Goal: Information Seeking & Learning: Check status

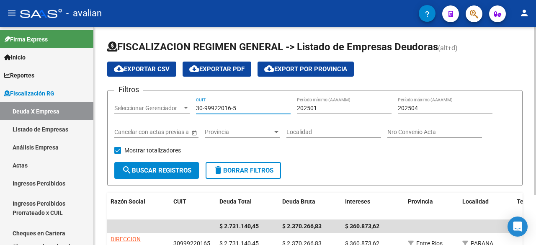
drag, startPoint x: 240, startPoint y: 106, endPoint x: 188, endPoint y: 104, distance: 51.6
click at [188, 104] on div "Filtros Seleccionar Gerenciador Seleccionar Gerenciador 30-99922016-5 CUIT 2025…" at bounding box center [314, 129] width 401 height 65
paste input "64464918-7"
type input "30-64464918-7"
drag, startPoint x: 318, startPoint y: 108, endPoint x: 312, endPoint y: 109, distance: 5.5
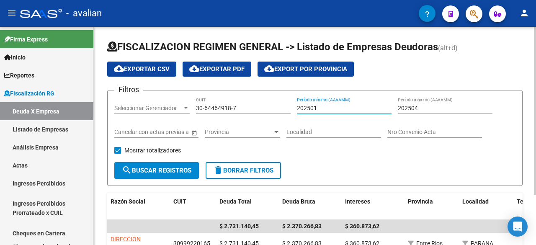
click at [312, 109] on input "202501" at bounding box center [344, 108] width 95 height 7
type input "202504"
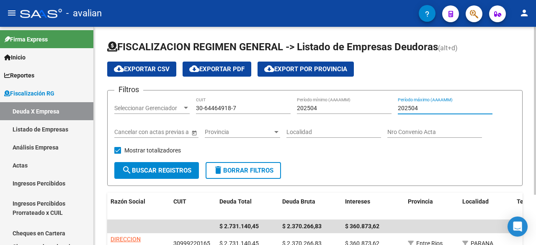
click at [418, 109] on input "202504" at bounding box center [445, 108] width 95 height 7
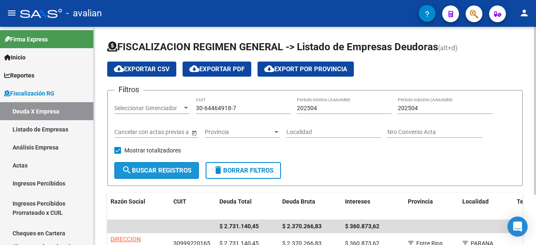
click at [179, 164] on button "search Buscar Registros" at bounding box center [156, 170] width 85 height 17
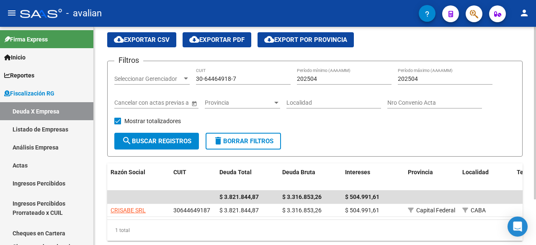
scroll to position [57, 0]
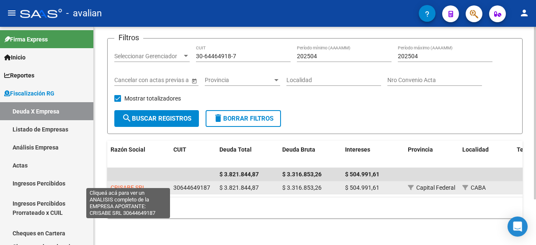
click at [128, 184] on span "CRISABE SRL" at bounding box center [128, 187] width 35 height 7
type textarea "30644649187"
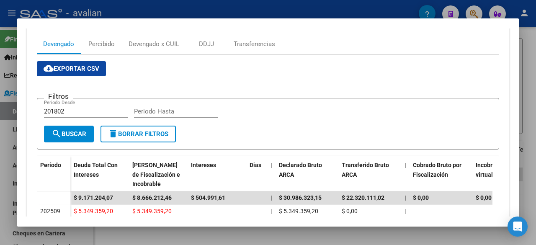
scroll to position [82, 0]
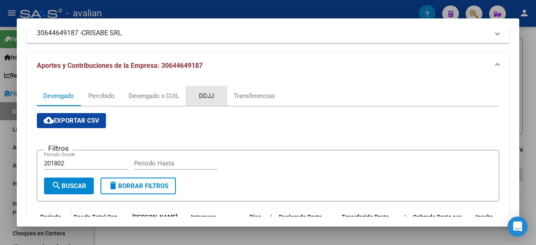
click at [205, 96] on div "DDJJ" at bounding box center [206, 95] width 15 height 9
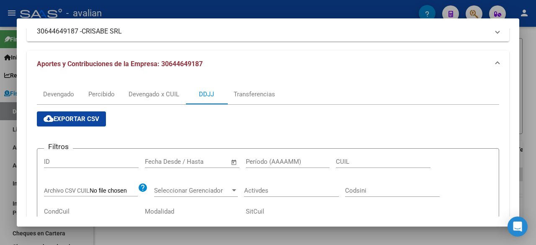
scroll to position [168, 0]
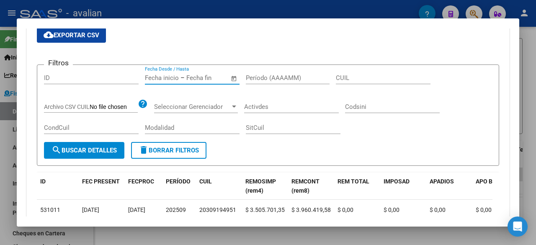
click at [168, 78] on input "text" at bounding box center [162, 78] width 34 height 8
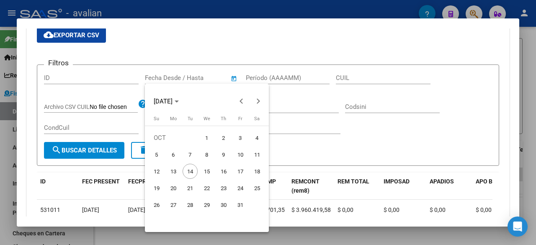
click at [277, 49] on div at bounding box center [268, 122] width 536 height 245
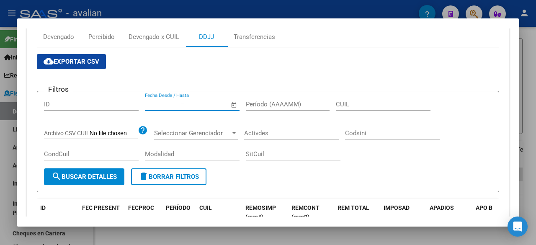
scroll to position [157, 0]
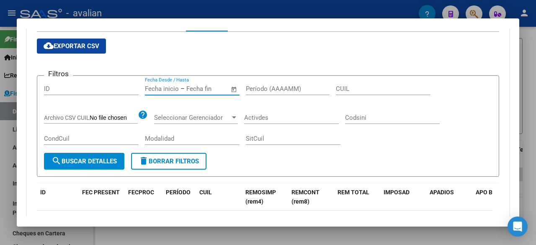
click at [257, 86] on input "Período (AAAAMM)" at bounding box center [288, 89] width 84 height 8
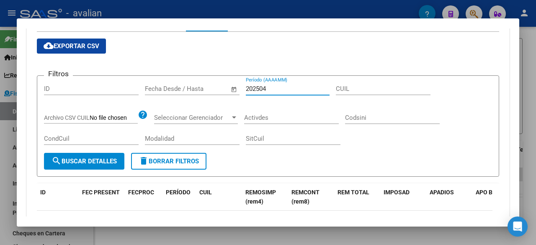
type input "202504"
click at [104, 160] on span "search Buscar Detalles" at bounding box center [84, 162] width 65 height 8
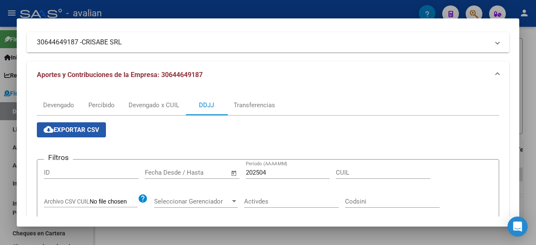
click at [86, 127] on span "cloud_download Exportar CSV" at bounding box center [72, 130] width 56 height 8
click at [536, 112] on div at bounding box center [268, 122] width 536 height 245
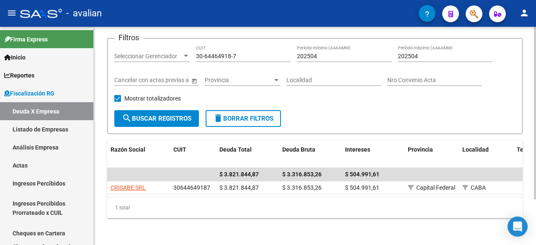
scroll to position [0, 0]
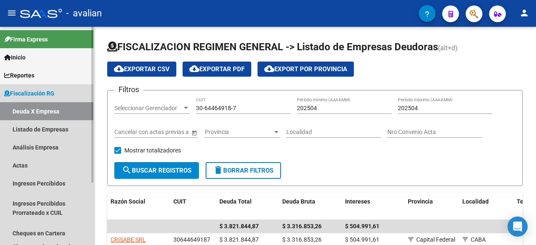
click at [20, 109] on link "Deuda X Empresa" at bounding box center [46, 111] width 93 height 18
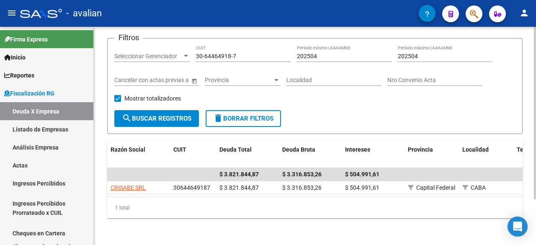
scroll to position [57, 0]
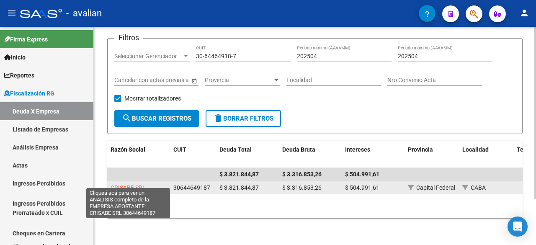
click at [128, 184] on span "CRISABE SRL" at bounding box center [128, 187] width 35 height 7
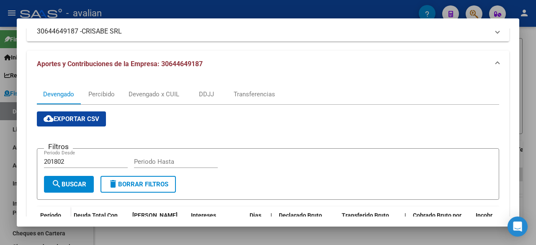
scroll to position [126, 0]
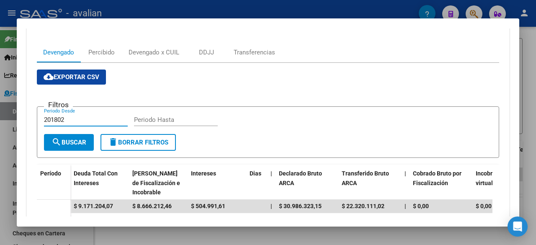
click at [68, 120] on input "201802" at bounding box center [86, 120] width 84 height 8
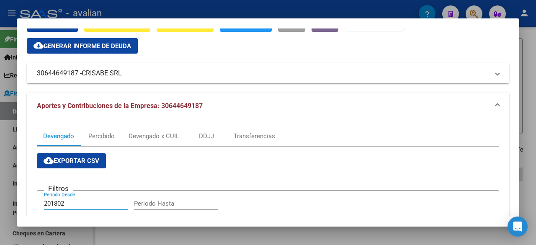
scroll to position [84, 0]
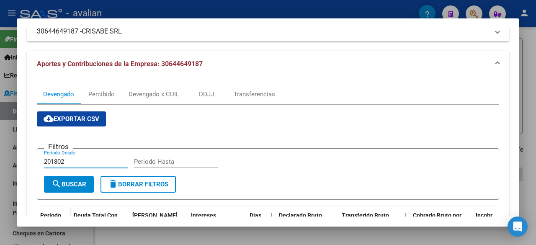
drag, startPoint x: 65, startPoint y: 162, endPoint x: 51, endPoint y: 161, distance: 13.4
click at [51, 161] on input "201802" at bounding box center [86, 162] width 84 height 8
type input "202504"
click at [62, 183] on span "search Buscar" at bounding box center [69, 185] width 35 height 8
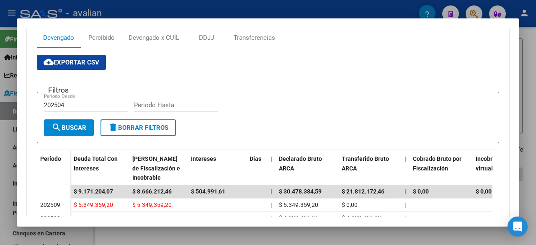
scroll to position [127, 0]
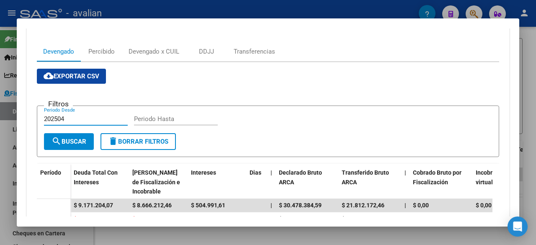
drag, startPoint x: 59, startPoint y: 120, endPoint x: 32, endPoint y: 119, distance: 26.4
click at [32, 119] on div "Devengado Percibido Devengado x CUIL DDJJ Transferencias cloud_download Exporta…" at bounding box center [268, 182] width 483 height 294
click at [148, 119] on input "Periodo Hasta" at bounding box center [176, 119] width 84 height 8
paste input "202504"
type input "202504"
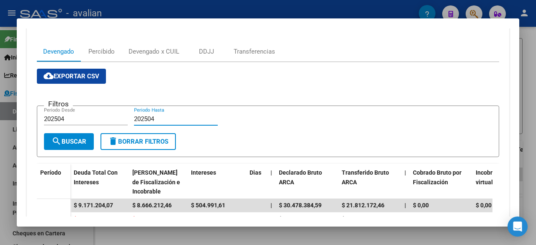
click at [77, 139] on span "search Buscar" at bounding box center [69, 142] width 35 height 8
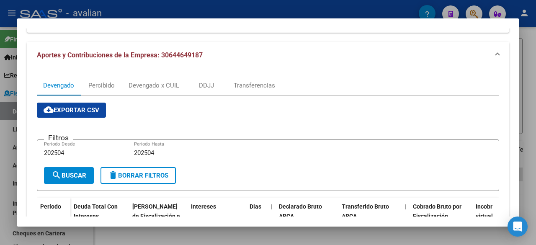
scroll to position [103, 0]
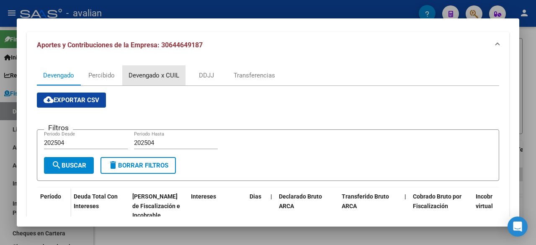
click at [147, 77] on div "Devengado x CUIL" at bounding box center [154, 75] width 51 height 9
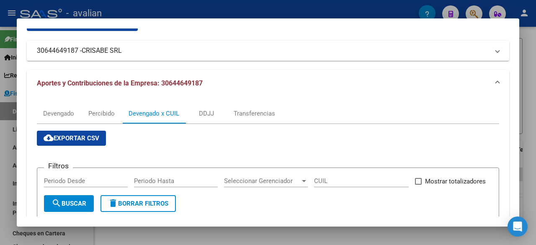
scroll to position [0, 0]
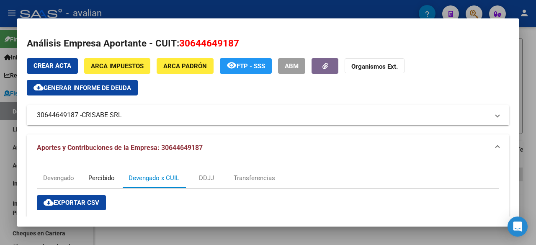
click at [108, 176] on div "Percibido" at bounding box center [101, 177] width 26 height 9
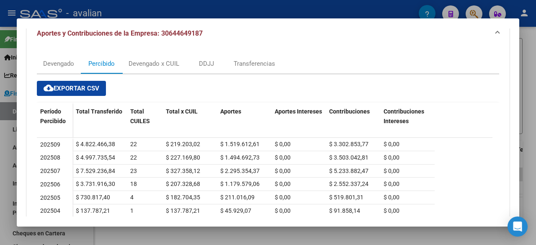
scroll to position [168, 0]
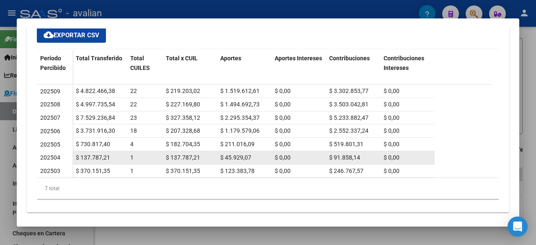
click at [52, 155] on span "202504" at bounding box center [50, 157] width 20 height 7
click at [50, 157] on span "202504" at bounding box center [50, 157] width 20 height 7
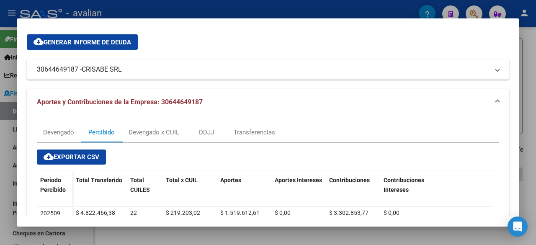
scroll to position [45, 0]
click at [254, 130] on div "Transferencias" at bounding box center [254, 132] width 41 height 9
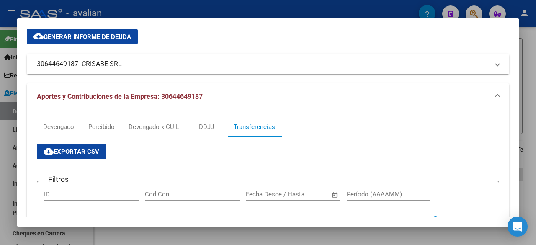
scroll to position [0, 0]
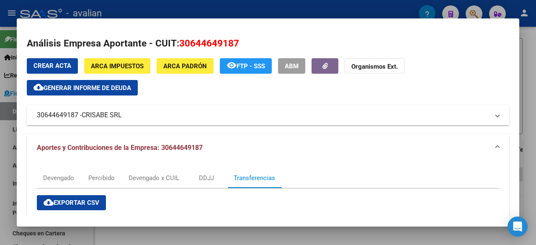
click at [536, 49] on div at bounding box center [268, 122] width 536 height 245
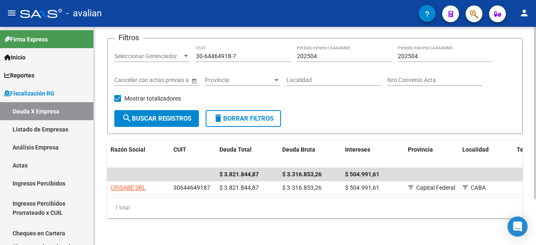
click at [148, 244] on div "FISCALIZACION REGIMEN GENERAL -> Listado de Empresas Deudoras (alt+d) cloud_dow…" at bounding box center [315, 110] width 443 height 270
